Goal: Information Seeking & Learning: Learn about a topic

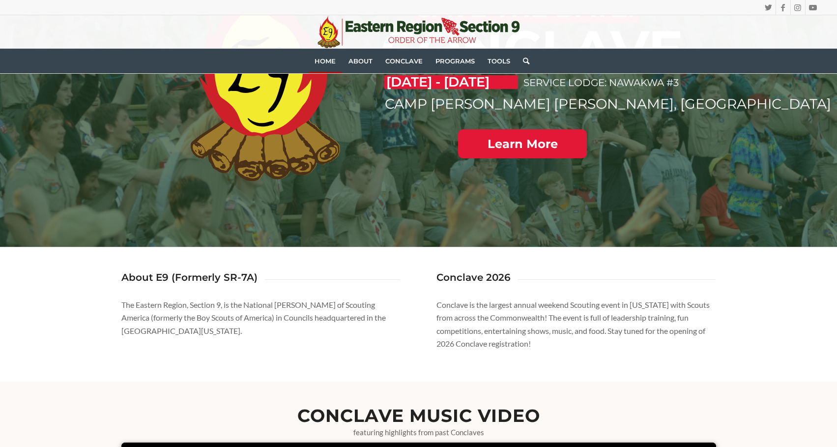
scroll to position [218, 0]
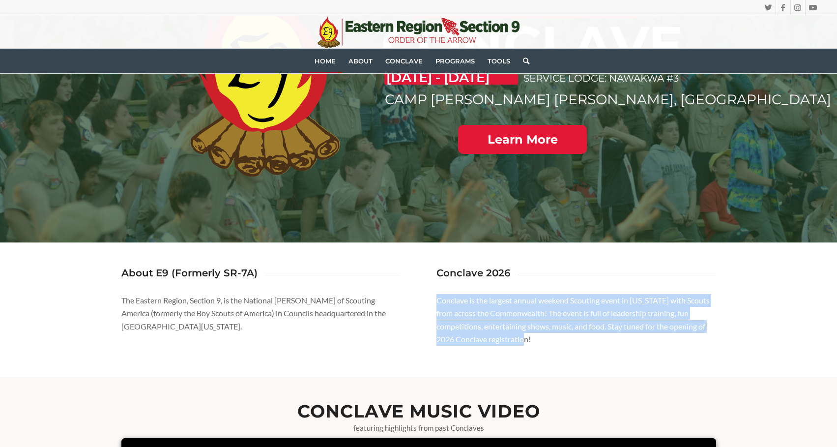
drag, startPoint x: 438, startPoint y: 303, endPoint x: 584, endPoint y: 335, distance: 149.5
click at [584, 335] on p "Conclave is the largest annual weekend Scouting event in [US_STATE] with Scouts…" at bounding box center [577, 320] width 280 height 52
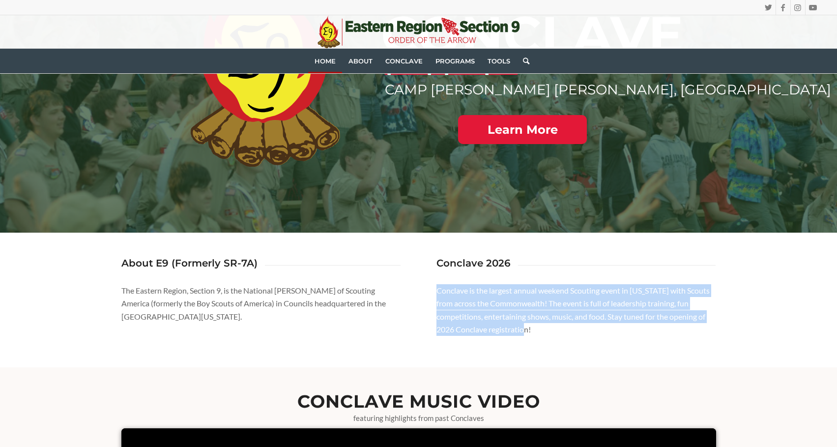
scroll to position [246, 0]
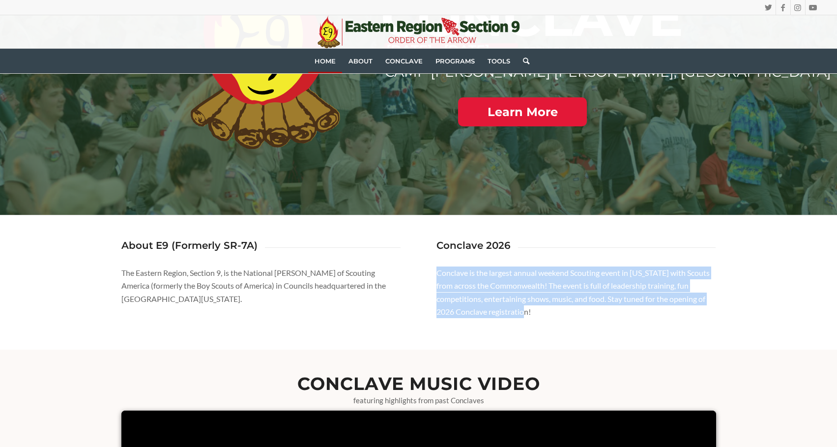
copy p "Conclave is the largest annual weekend Scouting event in [US_STATE] with Scouts…"
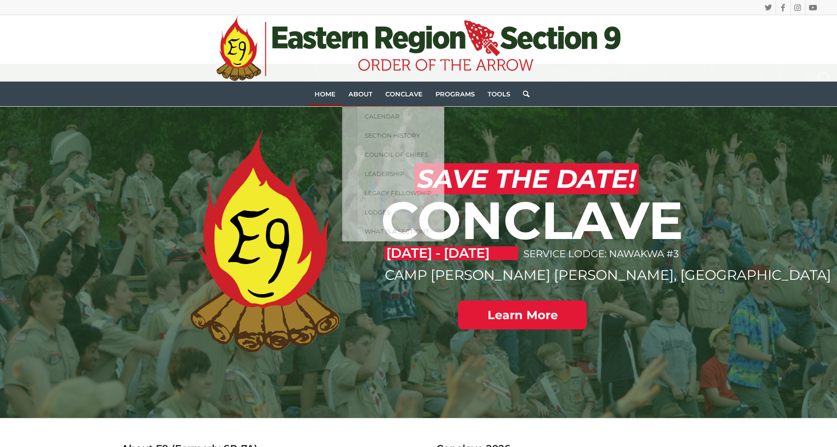
scroll to position [49, 0]
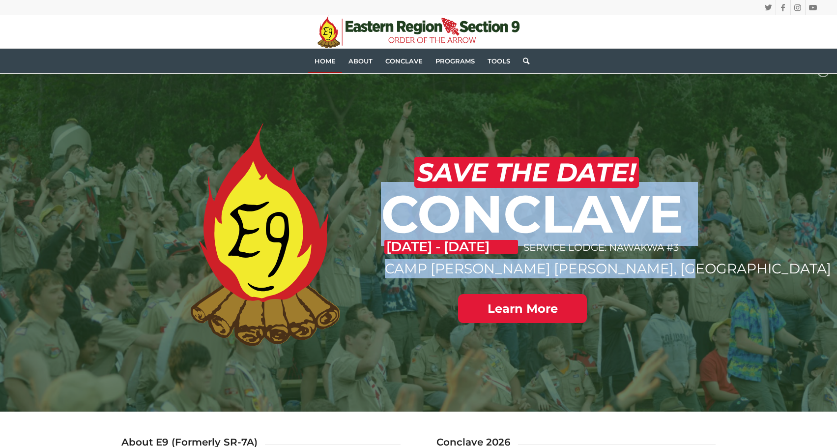
drag, startPoint x: 384, startPoint y: 215, endPoint x: 679, endPoint y: 271, distance: 300.3
click at [679, 271] on div "CONCLAVE CAMP [PERSON_NAME] [PERSON_NAME], [GEOGRAPHIC_DATA] [DATE] - [DATE] SE…" at bounding box center [418, 235] width 837 height 354
copy div "CONCLAVE CAMP [PERSON_NAME] [PERSON_NAME], [GEOGRAPHIC_DATA]"
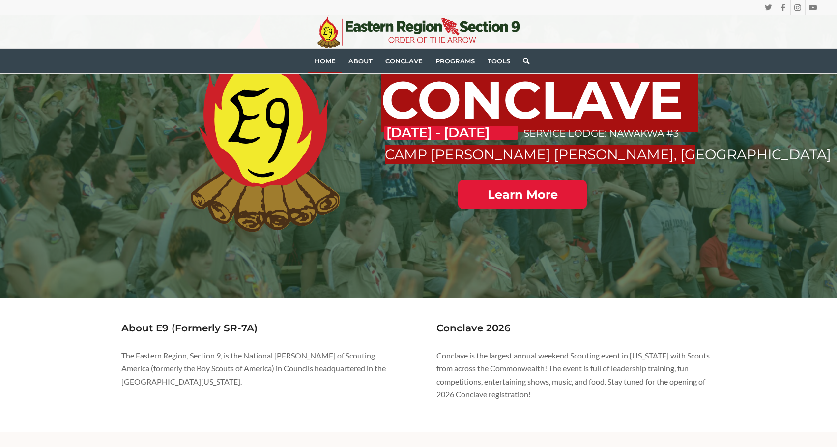
scroll to position [197, 0]
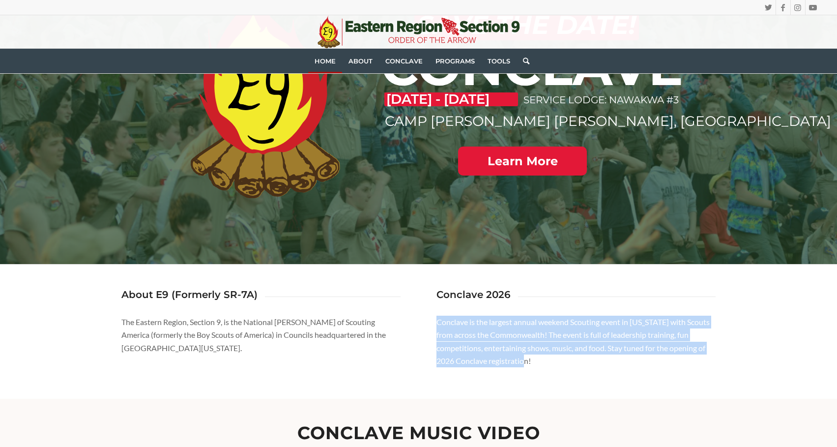
drag, startPoint x: 437, startPoint y: 322, endPoint x: 602, endPoint y: 375, distance: 174.1
click at [602, 375] on div "About E9 (Formerly SR-7A) The Eastern Region, Section 9, is the National [PERSO…" at bounding box center [418, 331] width 595 height 134
copy p "Conclave is the largest annual weekend Scouting event in [US_STATE] with Scouts…"
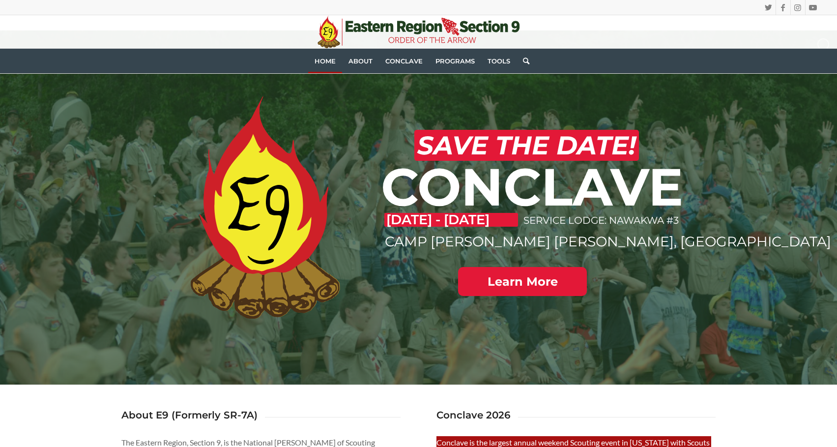
scroll to position [0, 0]
